Goal: Task Accomplishment & Management: Manage account settings

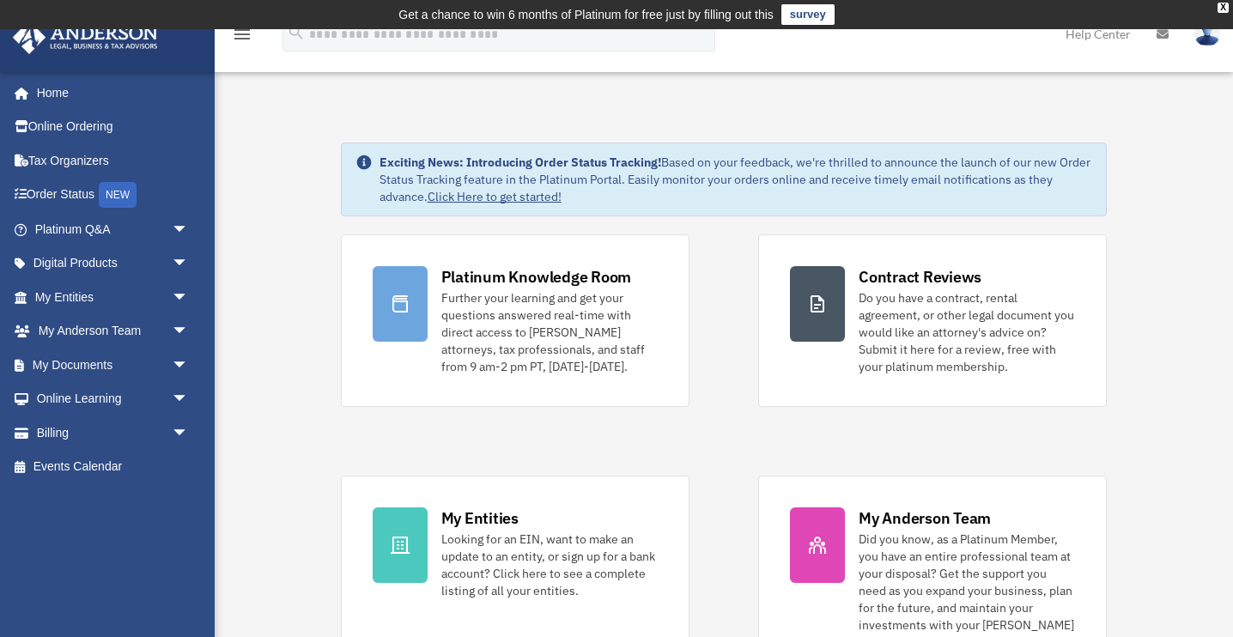
click at [57, 94] on link "Home" at bounding box center [113, 93] width 203 height 34
click at [79, 434] on link "Billing arrow_drop_down" at bounding box center [113, 433] width 203 height 34
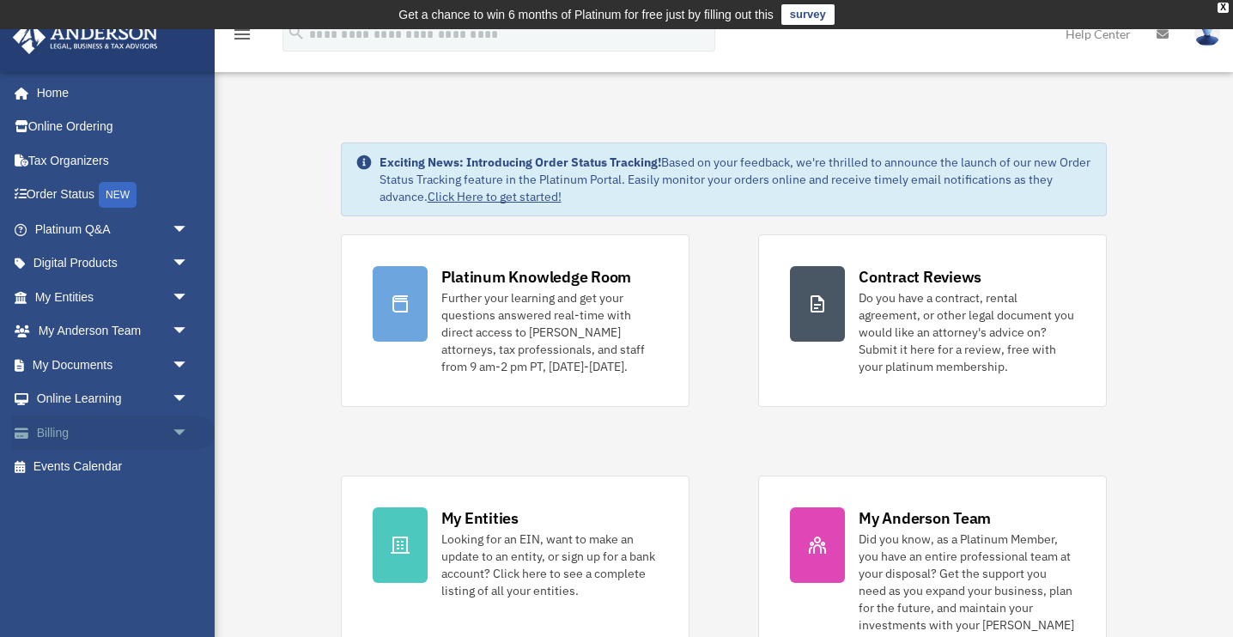
click at [152, 436] on link "Billing arrow_drop_down" at bounding box center [113, 433] width 203 height 34
click at [185, 430] on span "arrow_drop_down" at bounding box center [189, 433] width 34 height 35
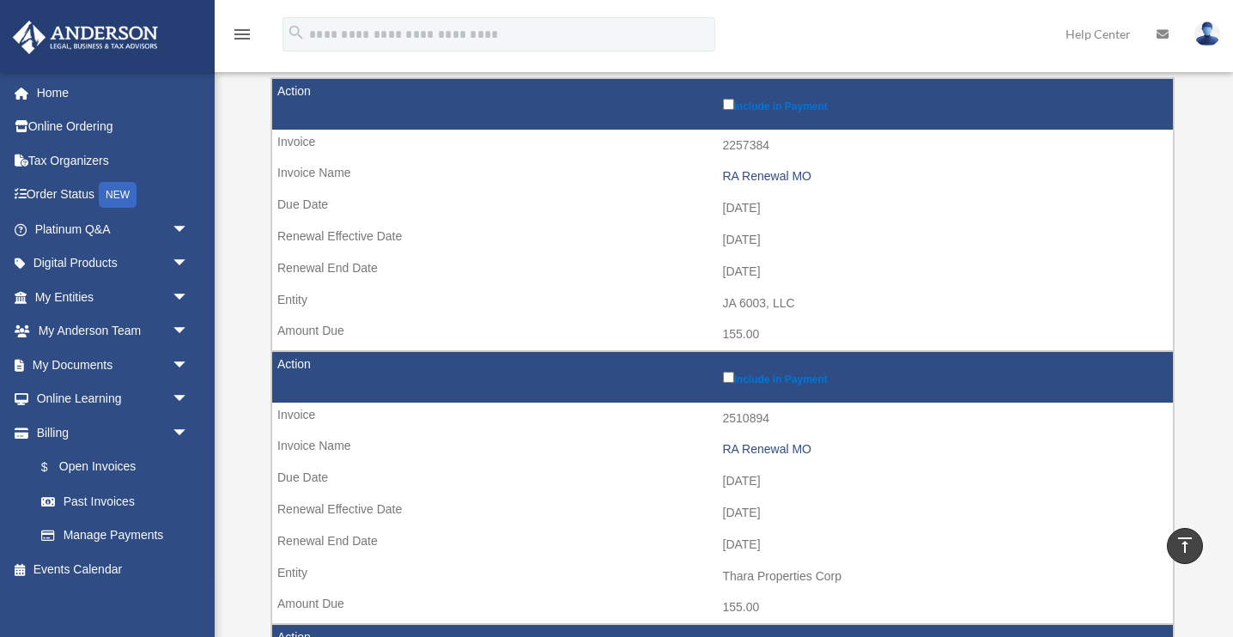
scroll to position [238, 0]
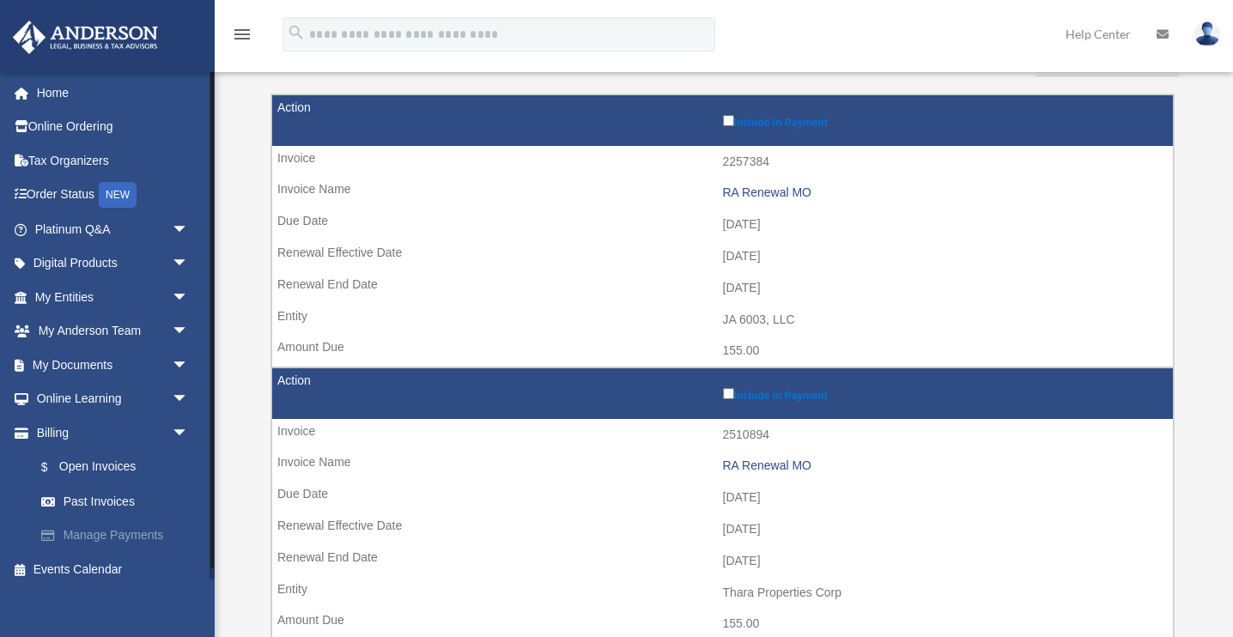
click at [100, 532] on link "Manage Payments" at bounding box center [119, 536] width 191 height 34
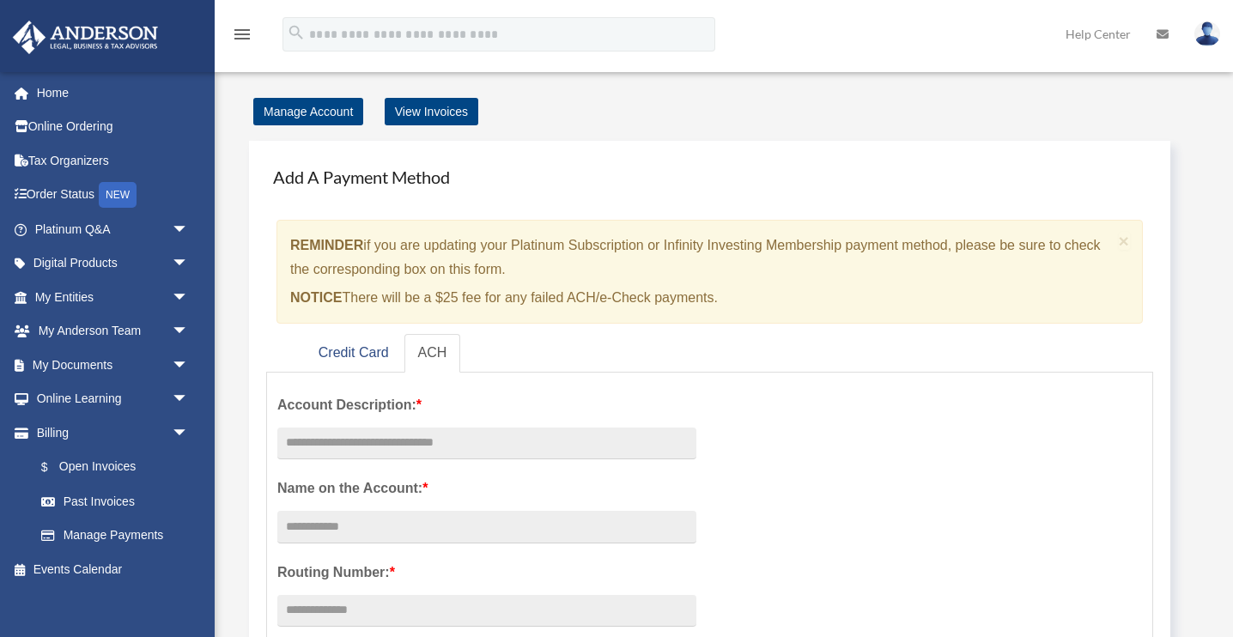
scroll to position [76, 0]
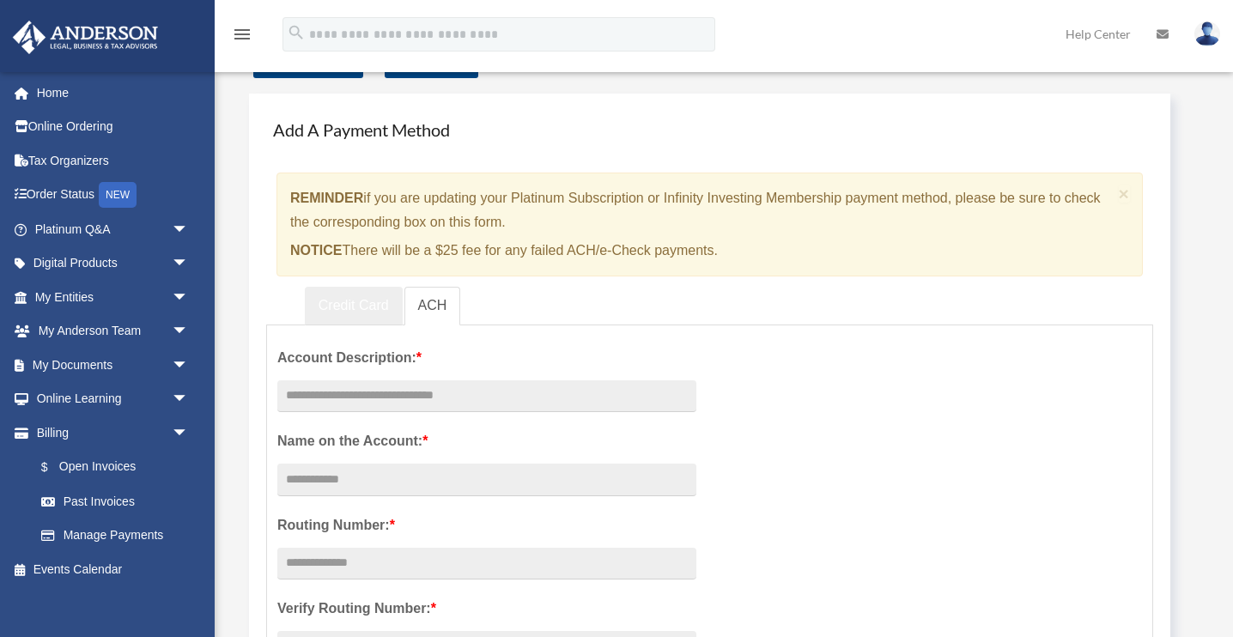
click at [332, 296] on link "Credit Card" at bounding box center [354, 306] width 98 height 39
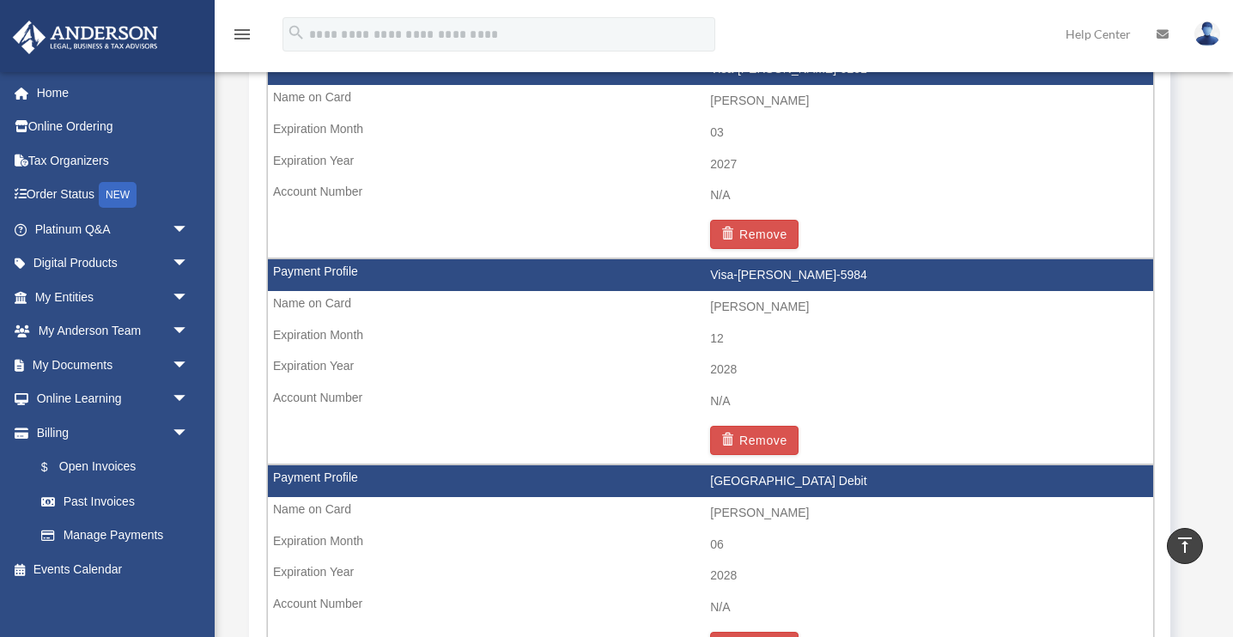
scroll to position [2222, 0]
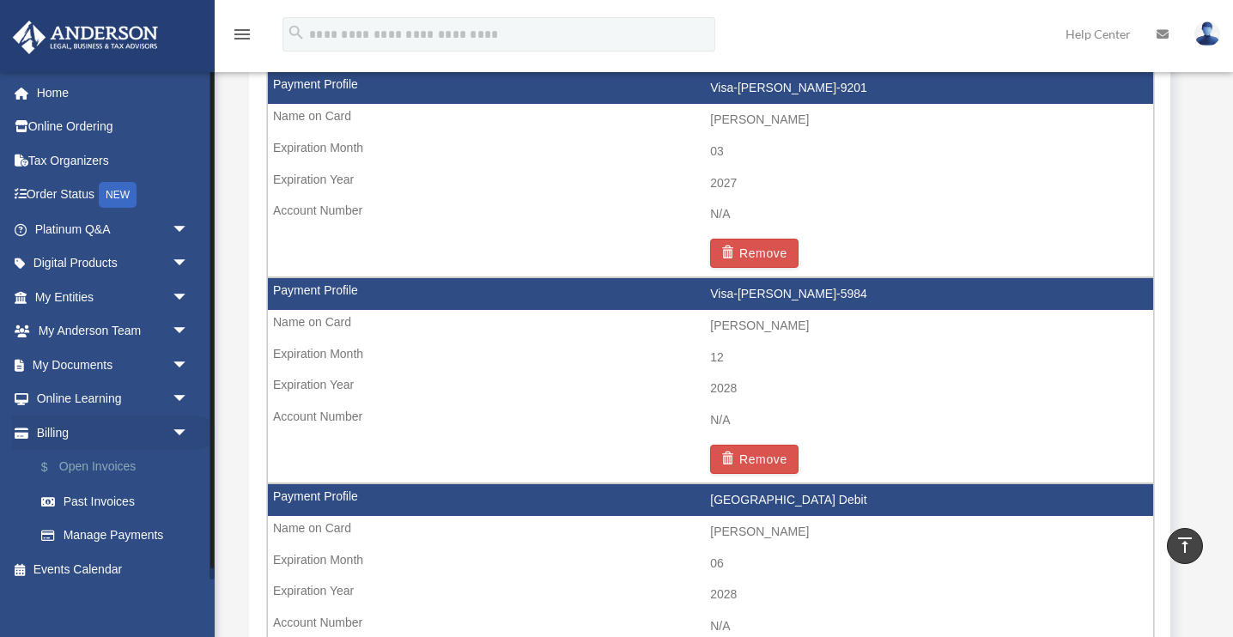
click at [95, 466] on link "$ Open Invoices" at bounding box center [119, 467] width 191 height 35
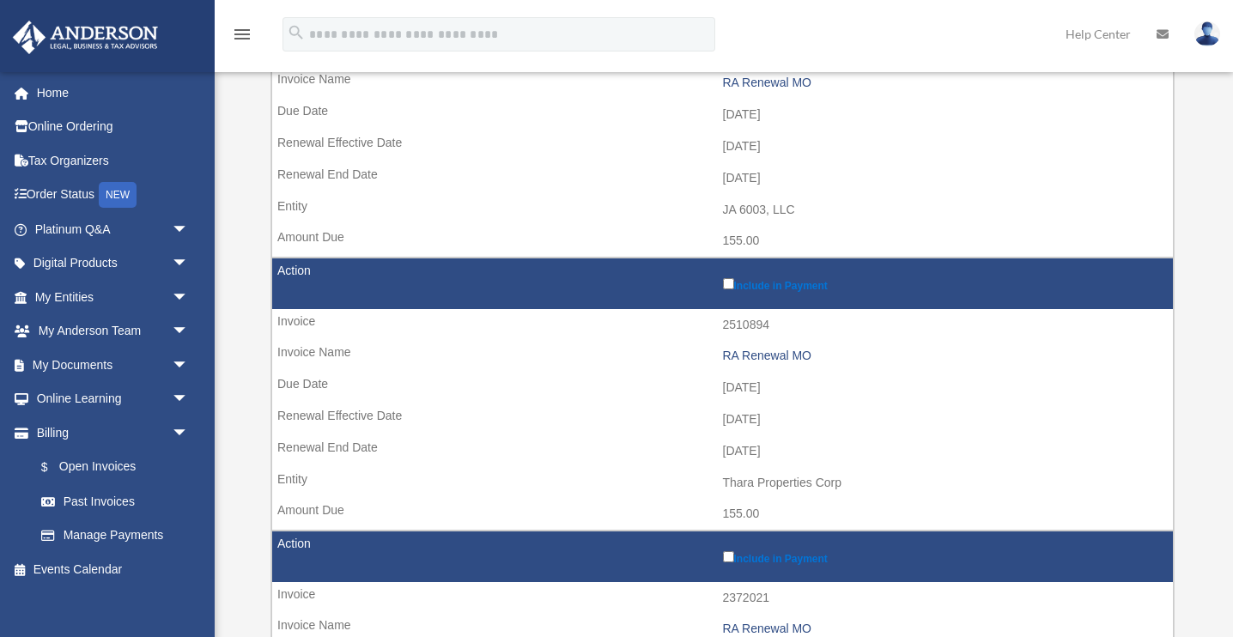
scroll to position [379, 0]
